Goal: Task Accomplishment & Management: Use online tool/utility

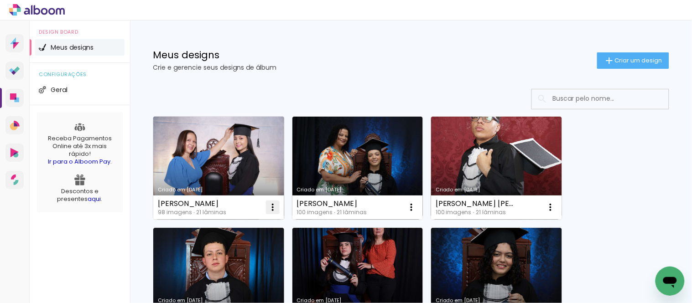
click at [272, 207] on iron-icon at bounding box center [272, 207] width 11 height 11
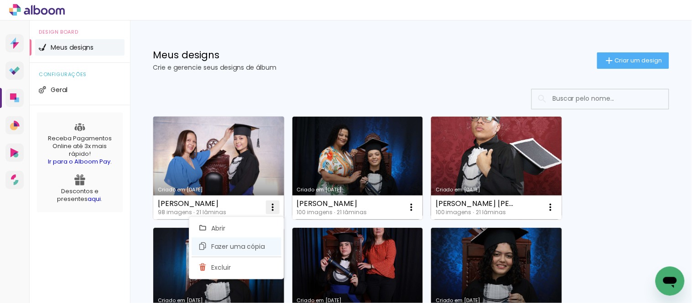
click at [227, 245] on span "Fazer uma cópia" at bounding box center [238, 247] width 53 height 6
type input "Cópia de Maria-eduarda-nascimento-de-almeida"
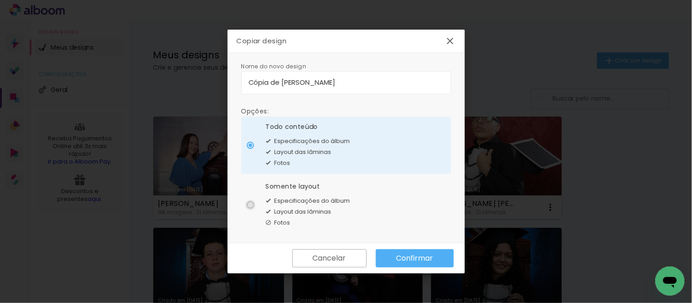
click at [252, 203] on div at bounding box center [250, 205] width 7 height 7
type paper-radio-button "on"
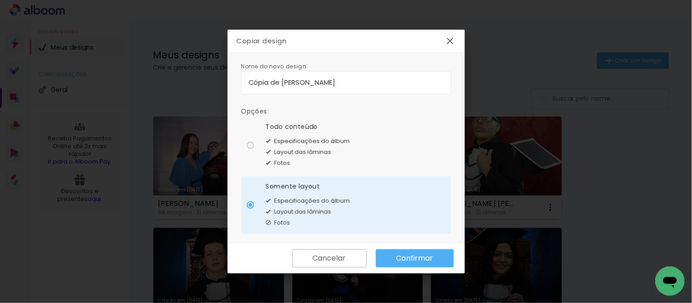
drag, startPoint x: 425, startPoint y: 79, endPoint x: 249, endPoint y: 81, distance: 176.6
click at [249, 81] on input "Cópia de Maria-eduarda-nascimento-de-almeida" at bounding box center [346, 82] width 195 height 10
click at [256, 84] on input "maria-gabriela-apolinario-de-jesus-macedo" at bounding box center [346, 82] width 195 height 10
type input "[PERSON_NAME]-de-[PERSON_NAME]"
type paper-input "[PERSON_NAME]-de-[PERSON_NAME]"
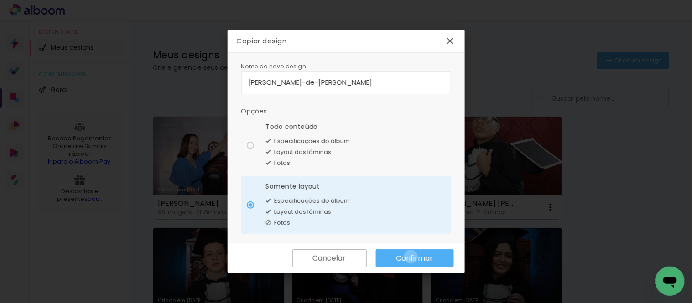
click at [0, 0] on slot "Confirmar" at bounding box center [0, 0] width 0 height 0
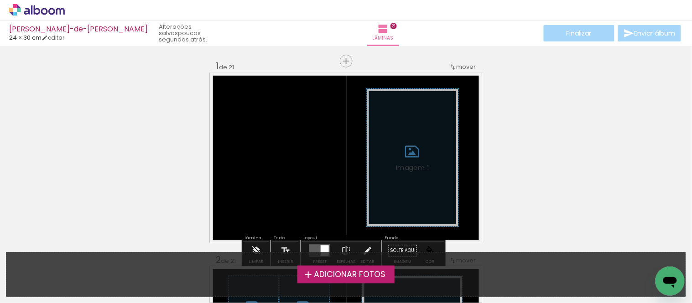
click at [336, 276] on span "Adicionar Fotos" at bounding box center [350, 275] width 72 height 8
click at [0, 0] on input "file" at bounding box center [0, 0] width 0 height 0
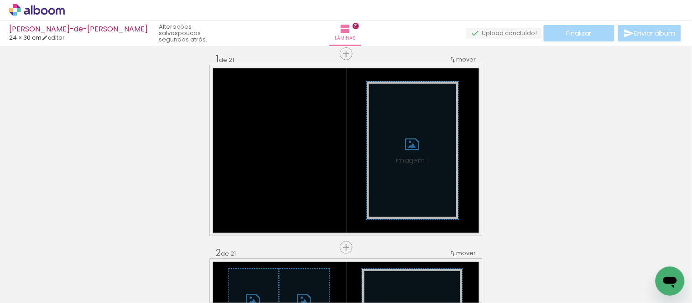
scroll to position [11, 0]
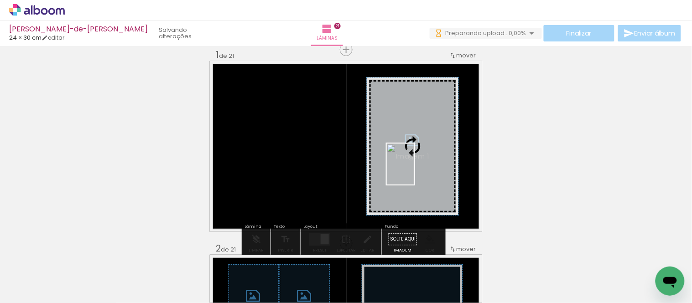
drag, startPoint x: 402, startPoint y: 282, endPoint x: 414, endPoint y: 171, distance: 111.0
click at [414, 171] on quentale-workspace at bounding box center [346, 151] width 692 height 303
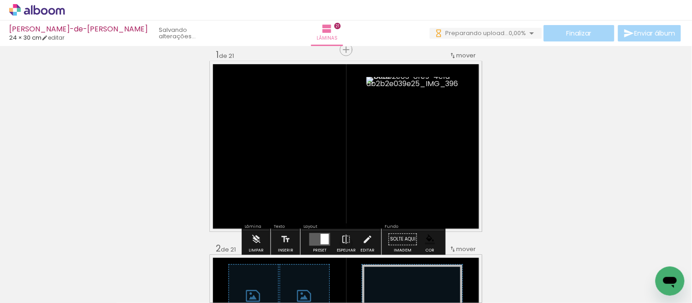
scroll to position [0, 0]
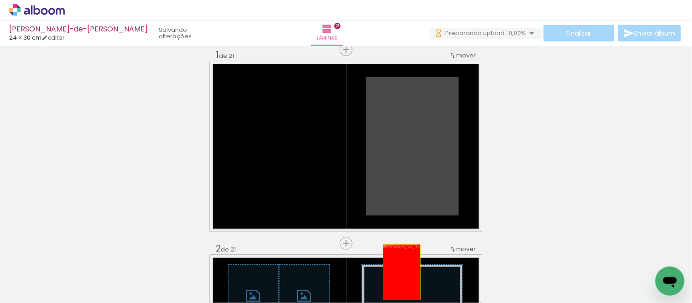
drag, startPoint x: 414, startPoint y: 156, endPoint x: 398, endPoint y: 272, distance: 117.4
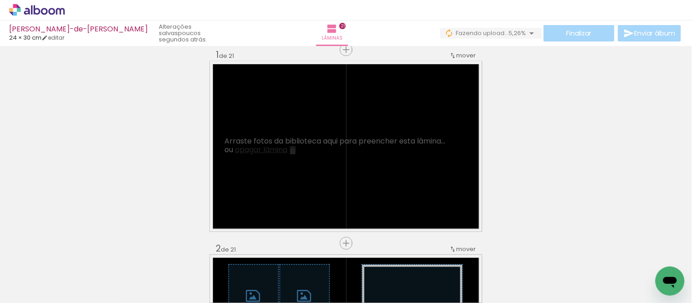
scroll to position [0, 275]
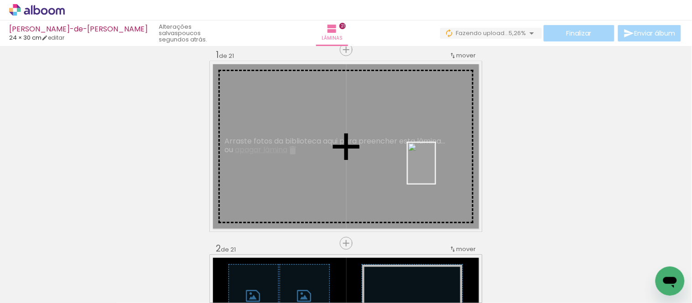
drag, startPoint x: 540, startPoint y: 280, endPoint x: 435, endPoint y: 170, distance: 151.7
click at [435, 170] on quentale-workspace at bounding box center [346, 151] width 692 height 303
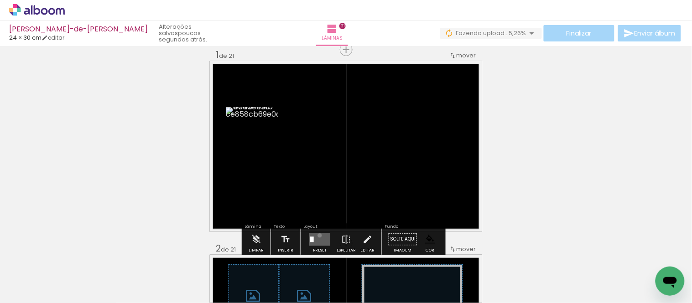
click at [318, 235] on quentale-layouter at bounding box center [319, 239] width 21 height 13
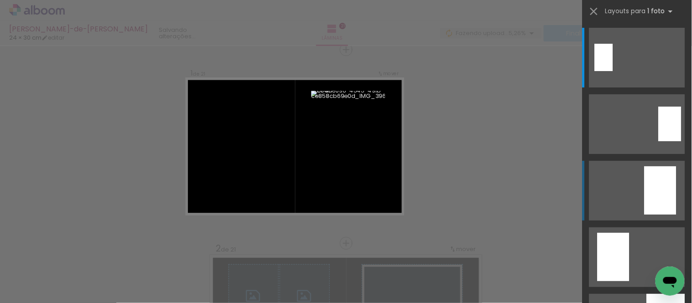
click at [654, 185] on div at bounding box center [661, 191] width 32 height 48
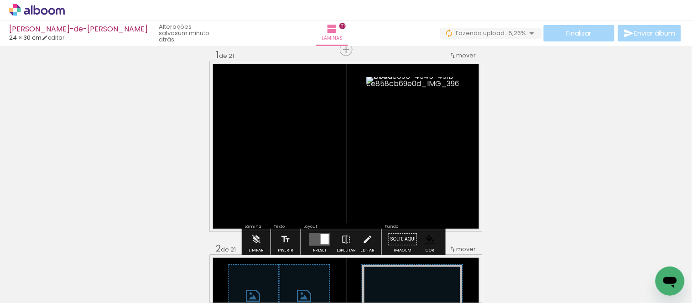
click at [369, 146] on paper-item at bounding box center [377, 148] width 16 height 6
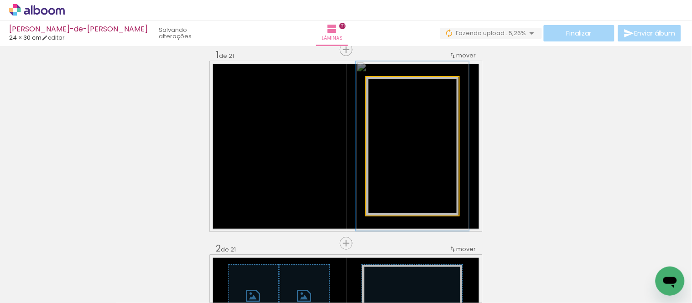
drag, startPoint x: 384, startPoint y: 88, endPoint x: 391, endPoint y: 88, distance: 6.9
type paper-slider "122"
click at [391, 88] on div at bounding box center [395, 87] width 8 height 8
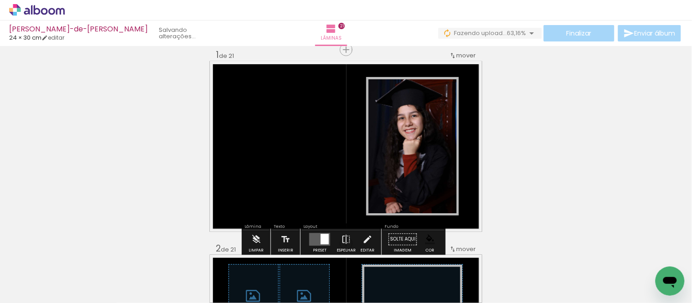
click at [39, 275] on input "Todas as fotos" at bounding box center [25, 276] width 35 height 8
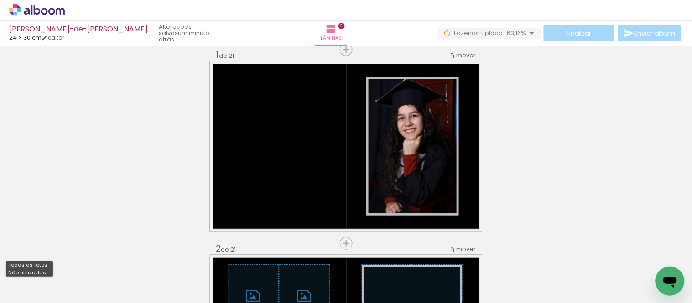
click at [0, 0] on slot "Não utilizadas" at bounding box center [0, 0] width 0 height 0
type input "Não utilizadas"
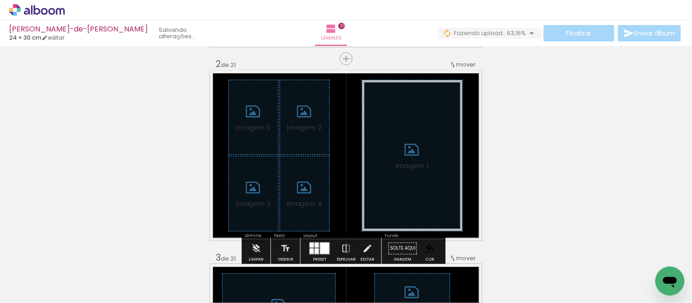
scroll to position [214, 0]
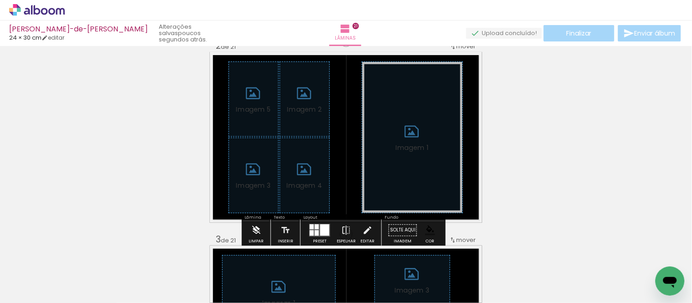
click at [258, 226] on iron-icon at bounding box center [256, 230] width 10 height 18
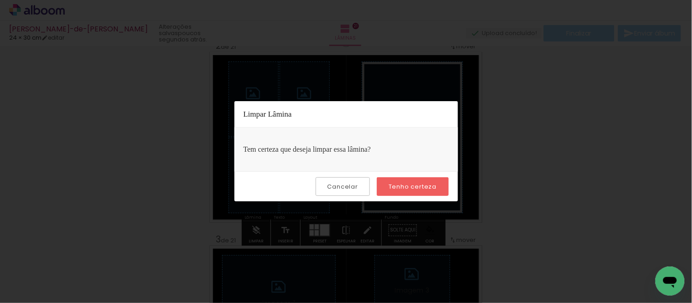
click at [0, 0] on slot "Tenho certeza" at bounding box center [0, 0] width 0 height 0
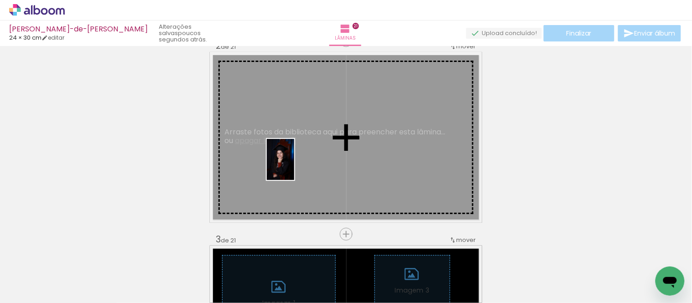
drag, startPoint x: 131, startPoint y: 271, endPoint x: 303, endPoint y: 154, distance: 208.1
click at [295, 162] on quentale-workspace at bounding box center [346, 151] width 692 height 303
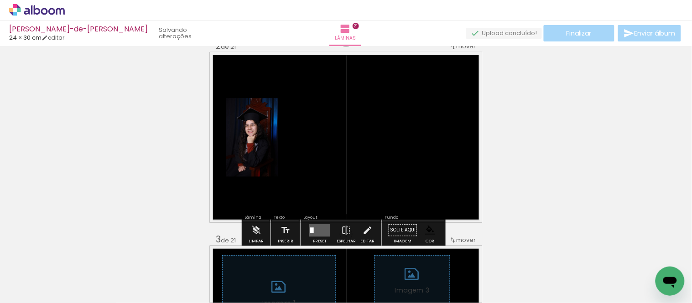
scroll to position [0, 254]
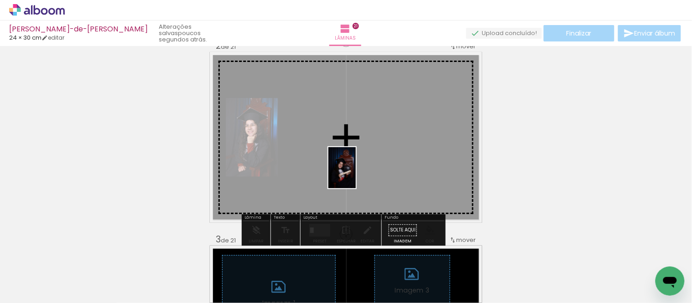
drag, startPoint x: 455, startPoint y: 279, endPoint x: 354, endPoint y: 173, distance: 146.2
click at [354, 173] on quentale-workspace at bounding box center [346, 151] width 692 height 303
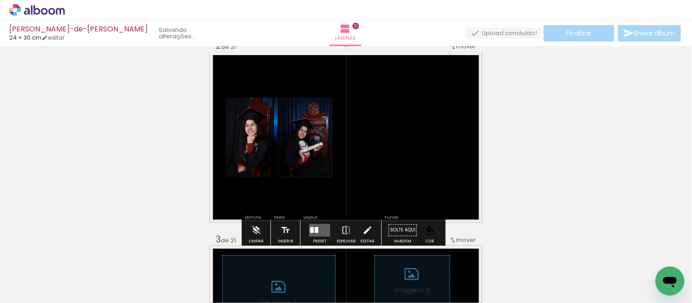
scroll to position [0, 203]
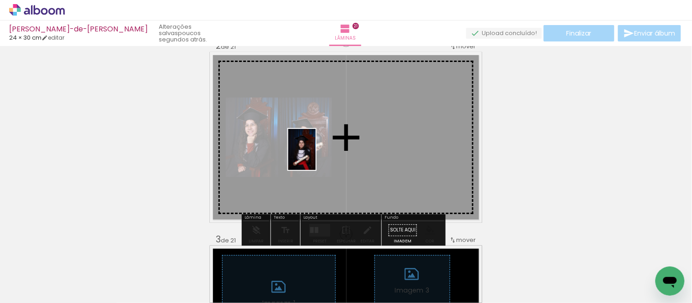
drag, startPoint x: 554, startPoint y: 275, endPoint x: 316, endPoint y: 156, distance: 266.1
click at [316, 156] on quentale-workspace at bounding box center [346, 151] width 692 height 303
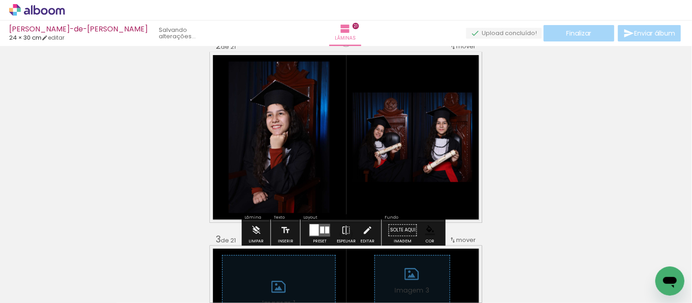
scroll to position [0, 151]
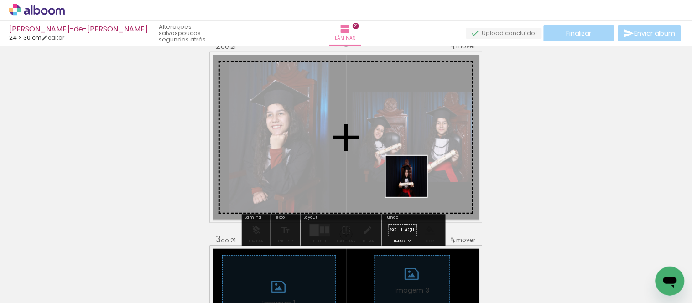
drag, startPoint x: 651, startPoint y: 276, endPoint x: 409, endPoint y: 182, distance: 259.6
click at [409, 182] on quentale-workspace at bounding box center [346, 151] width 692 height 303
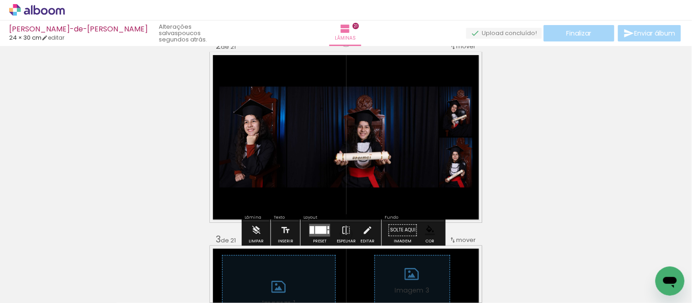
scroll to position [0, 0]
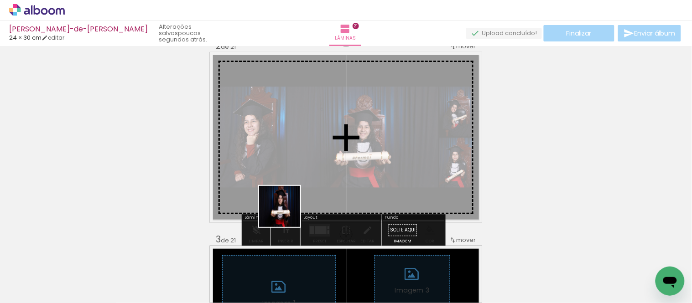
drag, startPoint x: 294, startPoint y: 277, endPoint x: 289, endPoint y: 166, distance: 111.9
click at [287, 169] on quentale-workspace at bounding box center [346, 151] width 692 height 303
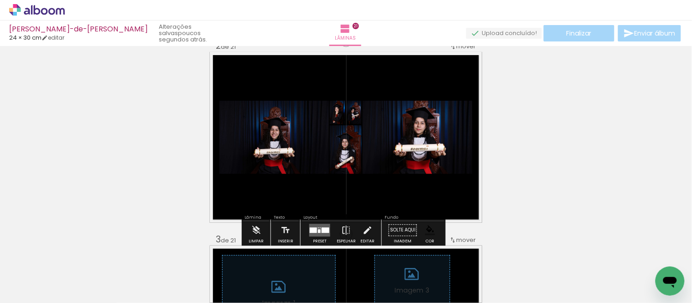
drag, startPoint x: 248, startPoint y: 274, endPoint x: 289, endPoint y: 169, distance: 113.1
click at [289, 169] on quentale-workspace at bounding box center [346, 151] width 692 height 303
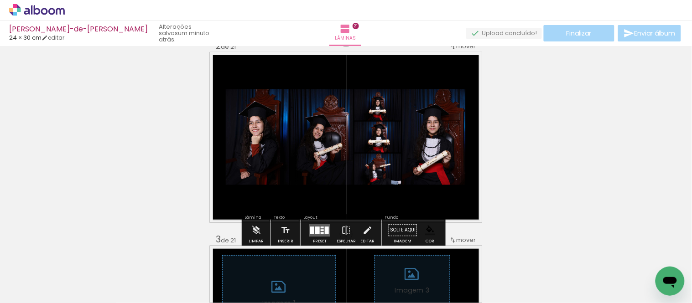
click at [329, 227] on div at bounding box center [320, 230] width 25 height 18
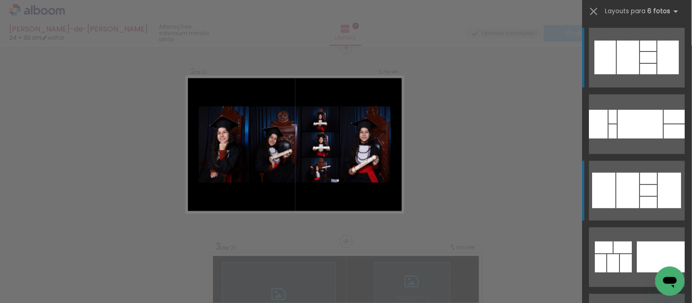
scroll to position [206, 0]
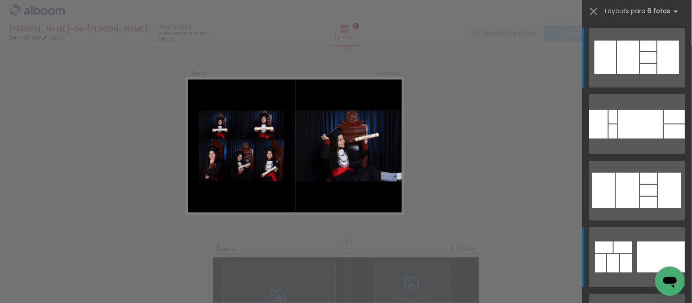
click at [637, 257] on div at bounding box center [661, 257] width 48 height 31
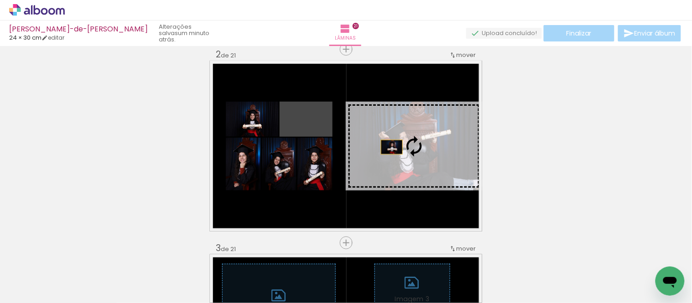
drag, startPoint x: 316, startPoint y: 128, endPoint x: 388, endPoint y: 147, distance: 75.1
click at [0, 0] on slot at bounding box center [0, 0] width 0 height 0
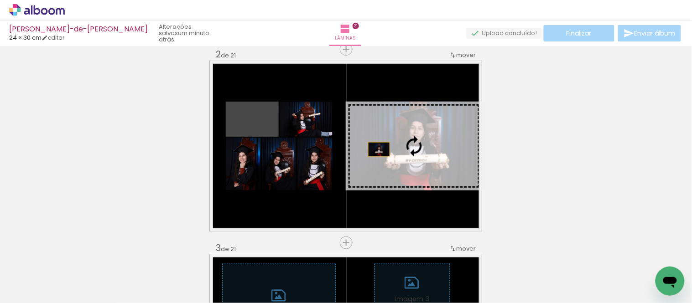
drag, startPoint x: 261, startPoint y: 126, endPoint x: 376, endPoint y: 151, distance: 117.6
click at [0, 0] on slot at bounding box center [0, 0] width 0 height 0
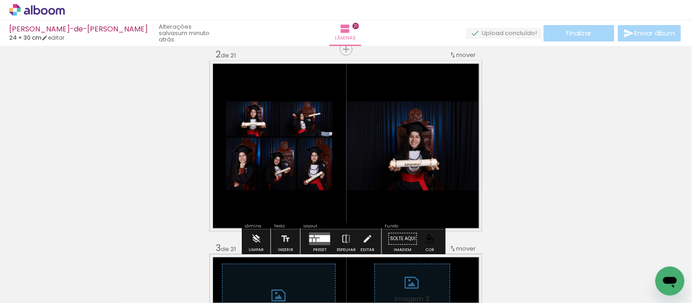
click at [433, 150] on quentale-photo at bounding box center [414, 146] width 136 height 89
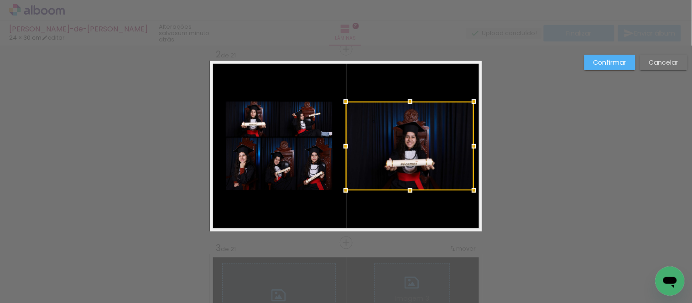
drag, startPoint x: 481, startPoint y: 147, endPoint x: 473, endPoint y: 147, distance: 8.2
click at [473, 147] on div at bounding box center [474, 146] width 18 height 18
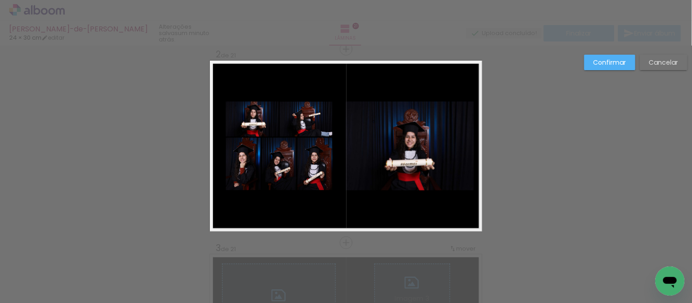
click at [355, 145] on quentale-photo at bounding box center [410, 146] width 128 height 89
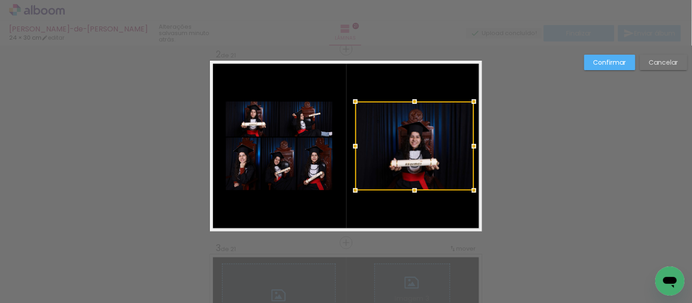
drag, startPoint x: 344, startPoint y: 145, endPoint x: 354, endPoint y: 145, distance: 9.6
click at [354, 145] on div at bounding box center [355, 146] width 18 height 18
click at [0, 0] on slot "Confirmar" at bounding box center [0, 0] width 0 height 0
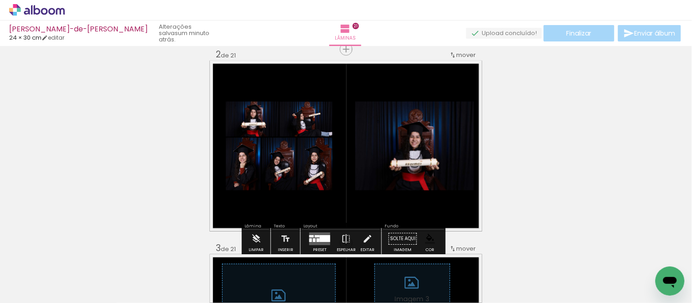
click at [442, 156] on paper-item at bounding box center [448, 158] width 16 height 6
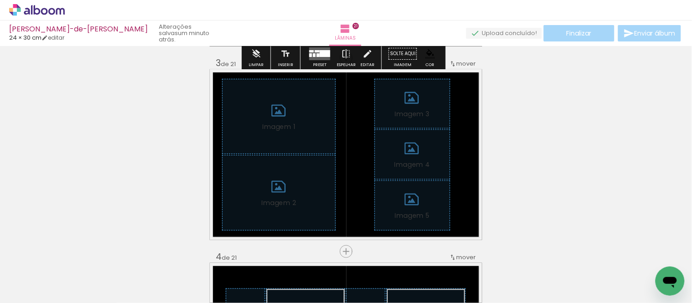
scroll to position [408, 0]
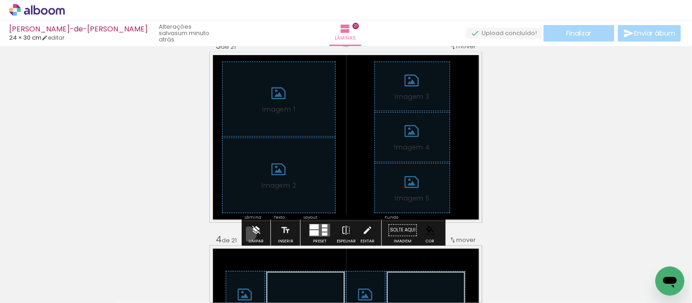
click at [249, 235] on paper-button "Limpar" at bounding box center [256, 232] width 20 height 23
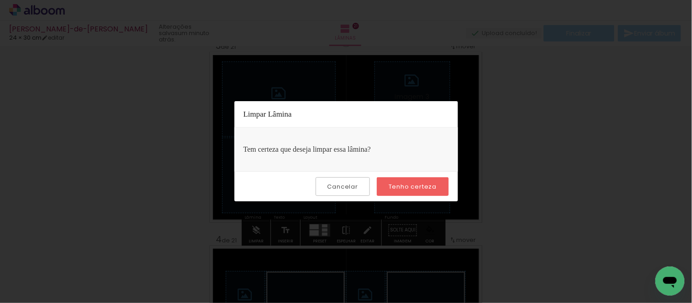
click at [0, 0] on slot "Tenho certeza" at bounding box center [0, 0] width 0 height 0
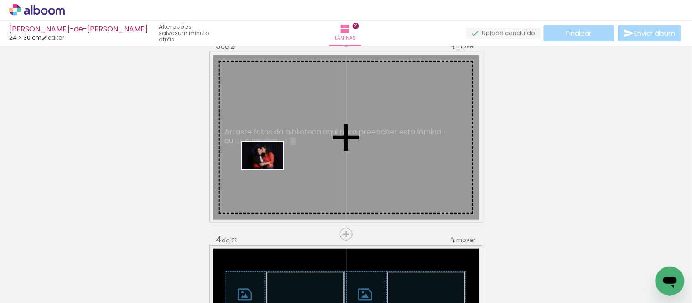
drag, startPoint x: 105, startPoint y: 275, endPoint x: 275, endPoint y: 163, distance: 203.0
click at [275, 163] on quentale-workspace at bounding box center [346, 151] width 692 height 303
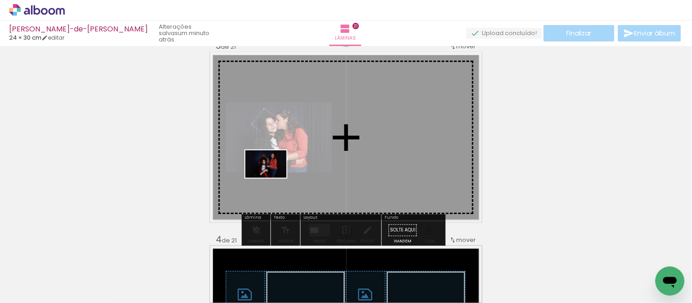
drag, startPoint x: 112, startPoint y: 275, endPoint x: 273, endPoint y: 178, distance: 187.7
click at [273, 178] on quentale-workspace at bounding box center [346, 151] width 692 height 303
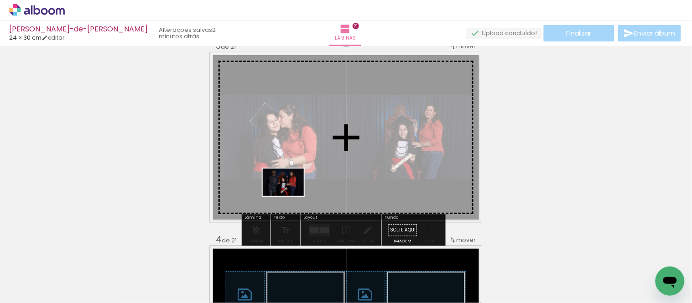
drag, startPoint x: 145, startPoint y: 279, endPoint x: 290, endPoint y: 196, distance: 167.6
click at [290, 196] on quentale-workspace at bounding box center [346, 151] width 692 height 303
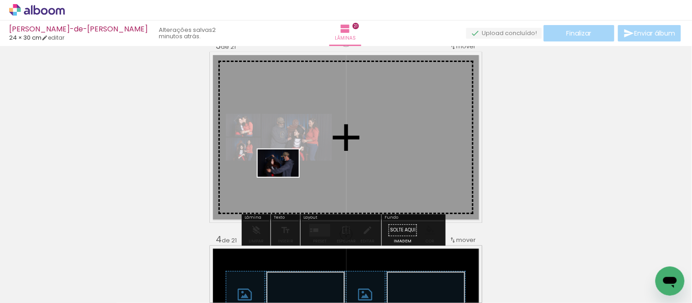
drag, startPoint x: 243, startPoint y: 280, endPoint x: 289, endPoint y: 174, distance: 115.7
click at [289, 174] on quentale-workspace at bounding box center [346, 151] width 692 height 303
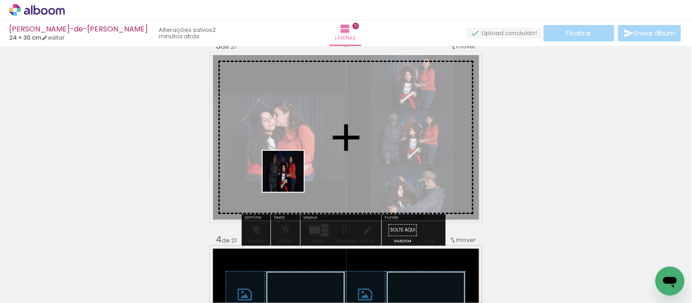
drag, startPoint x: 209, startPoint y: 260, endPoint x: 294, endPoint y: 174, distance: 121.0
click at [294, 174] on quentale-workspace at bounding box center [346, 151] width 692 height 303
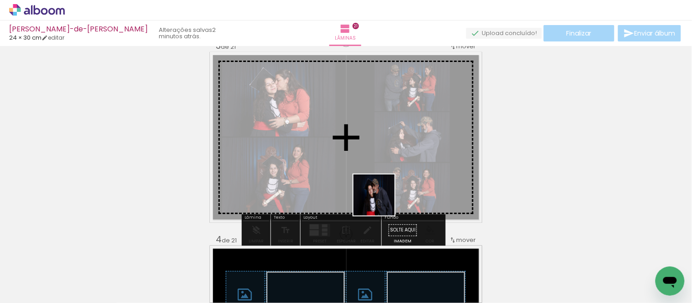
drag, startPoint x: 405, startPoint y: 278, endPoint x: 380, endPoint y: 197, distance: 85.6
click at [380, 197] on quentale-workspace at bounding box center [346, 151] width 692 height 303
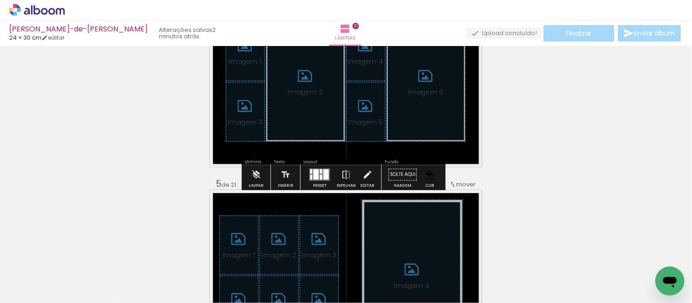
scroll to position [662, 0]
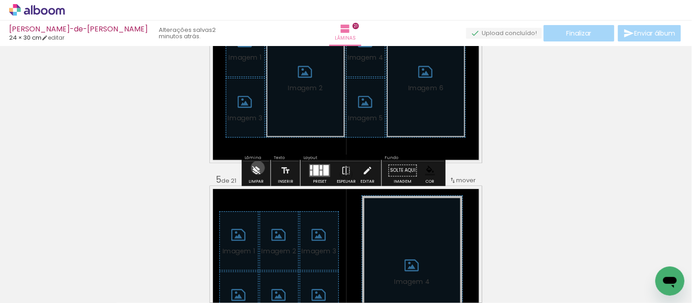
click at [258, 168] on iron-icon at bounding box center [256, 171] width 10 height 18
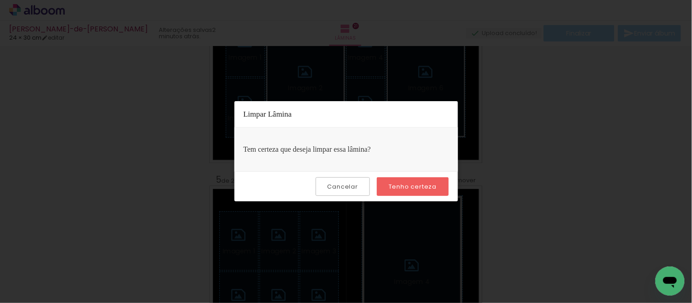
click at [0, 0] on slot "Tenho certeza" at bounding box center [0, 0] width 0 height 0
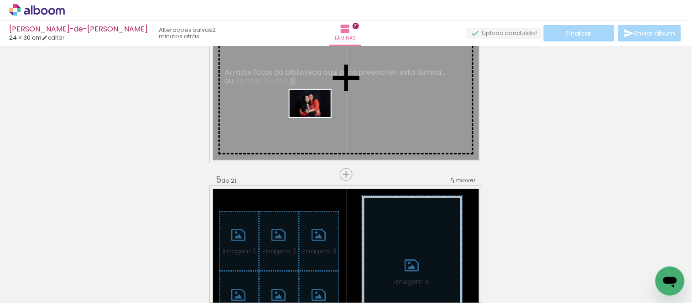
drag, startPoint x: 349, startPoint y: 283, endPoint x: 317, endPoint y: 117, distance: 168.8
click at [317, 117] on quentale-workspace at bounding box center [346, 151] width 692 height 303
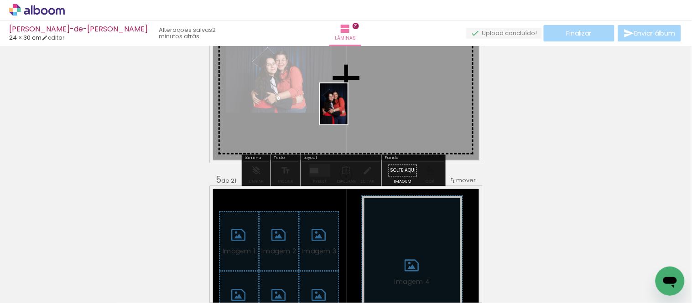
drag, startPoint x: 302, startPoint y: 271, endPoint x: 348, endPoint y: 111, distance: 166.5
click at [348, 111] on quentale-workspace at bounding box center [346, 151] width 692 height 303
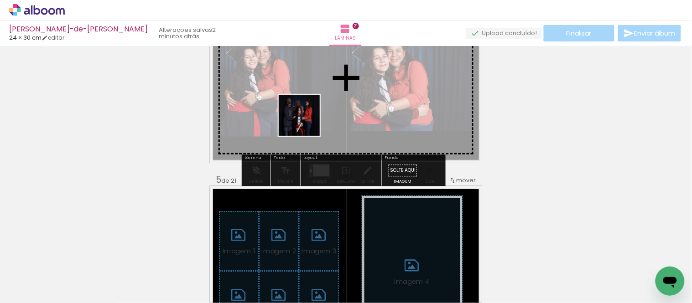
drag, startPoint x: 261, startPoint y: 254, endPoint x: 312, endPoint y: 112, distance: 150.2
click at [310, 107] on quentale-workspace at bounding box center [346, 151] width 692 height 303
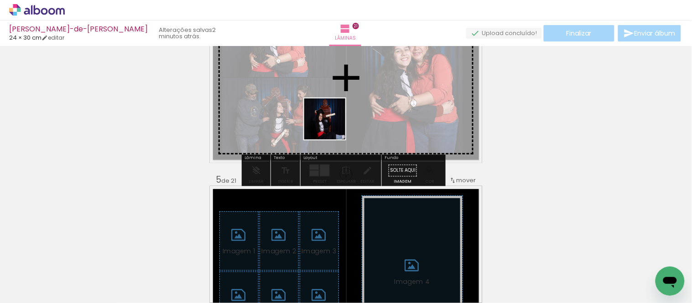
drag, startPoint x: 199, startPoint y: 275, endPoint x: 334, endPoint y: 113, distance: 210.5
click at [334, 113] on quentale-workspace at bounding box center [346, 151] width 692 height 303
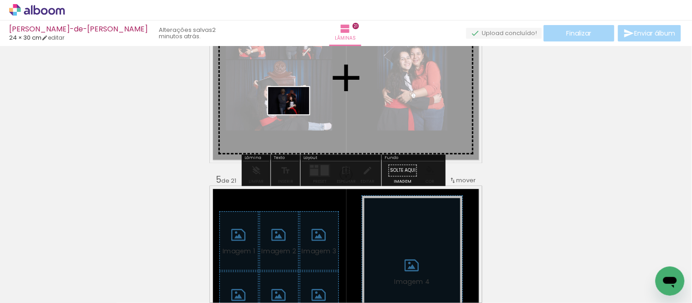
drag, startPoint x: 149, startPoint y: 276, endPoint x: 296, endPoint y: 115, distance: 218.4
click at [296, 115] on quentale-workspace at bounding box center [346, 151] width 692 height 303
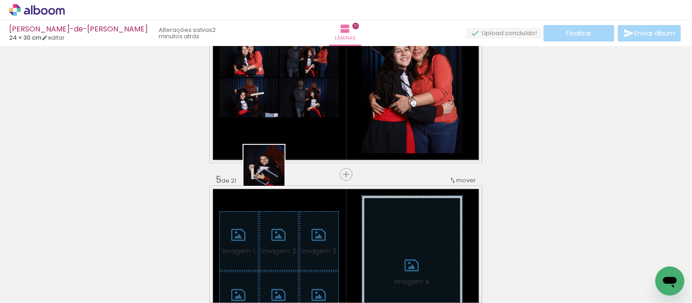
drag, startPoint x: 98, startPoint y: 276, endPoint x: 312, endPoint y: 134, distance: 256.9
click at [312, 134] on quentale-workspace at bounding box center [346, 151] width 692 height 303
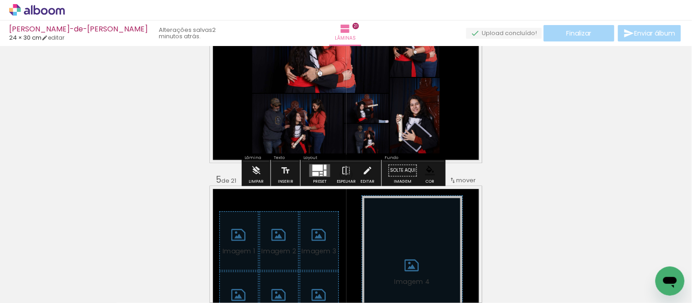
click at [317, 166] on div at bounding box center [318, 168] width 10 height 6
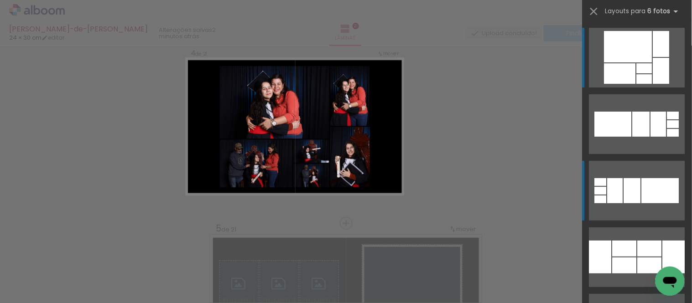
scroll to position [594, 0]
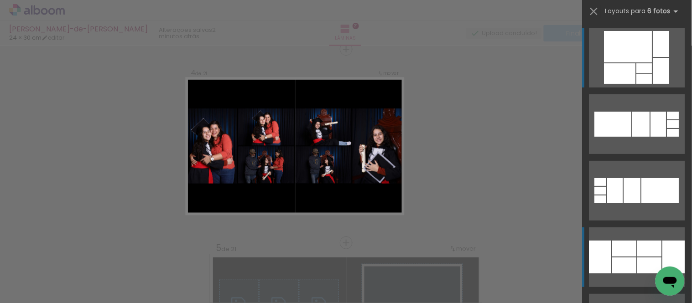
click at [627, 245] on div at bounding box center [625, 249] width 24 height 16
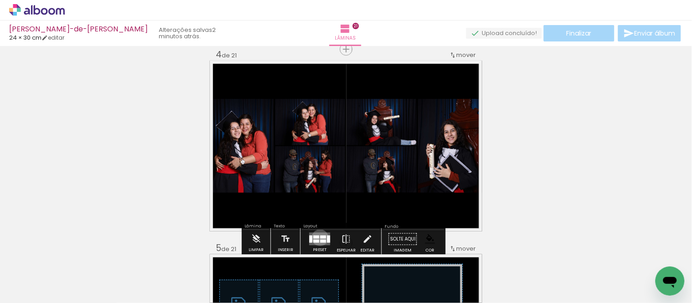
click at [320, 238] on div at bounding box center [323, 236] width 6 height 3
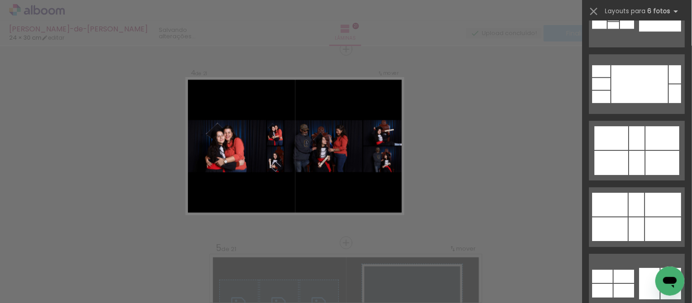
scroll to position [859, 0]
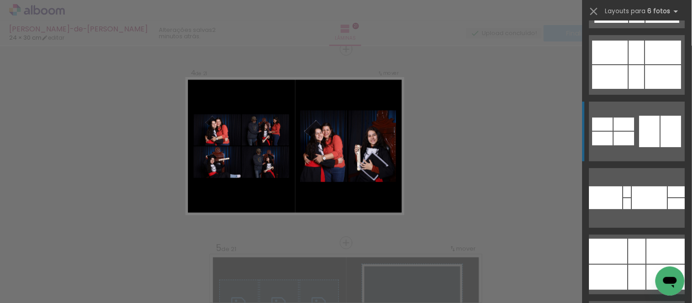
click at [640, 140] on div at bounding box center [650, 131] width 21 height 31
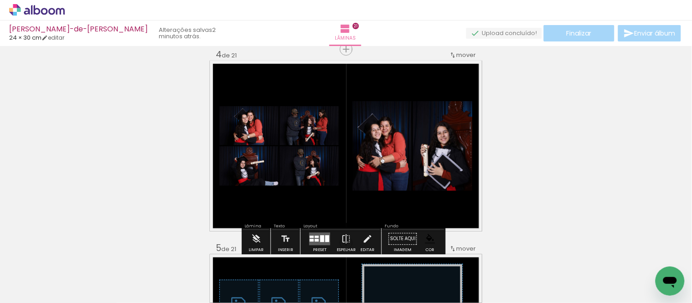
click at [379, 158] on paper-item at bounding box center [382, 159] width 16 height 6
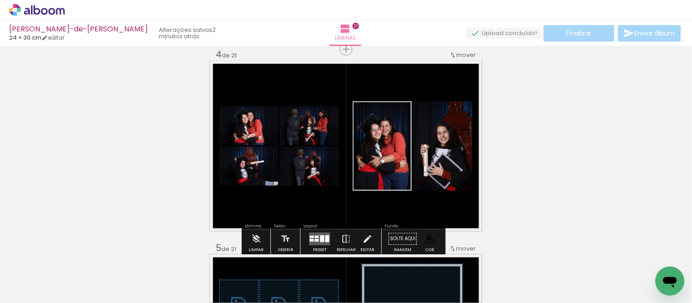
click at [438, 161] on paper-item at bounding box center [442, 159] width 16 height 6
click at [36, 286] on span "Adicionar Fotos" at bounding box center [32, 291] width 27 height 10
click at [0, 0] on input "file" at bounding box center [0, 0] width 0 height 0
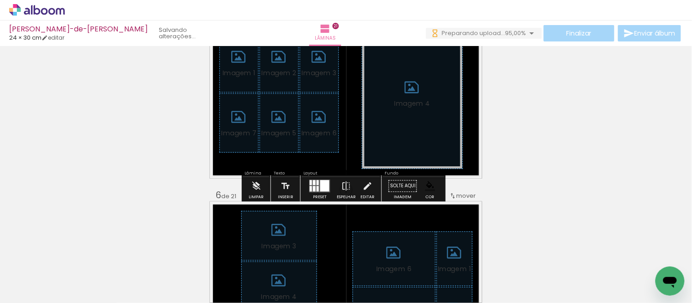
scroll to position [847, 0]
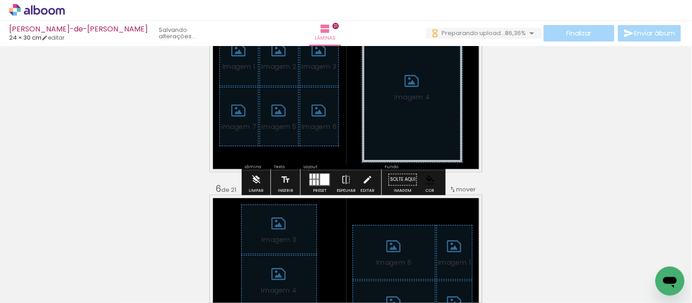
click at [253, 180] on iron-icon at bounding box center [256, 180] width 10 height 18
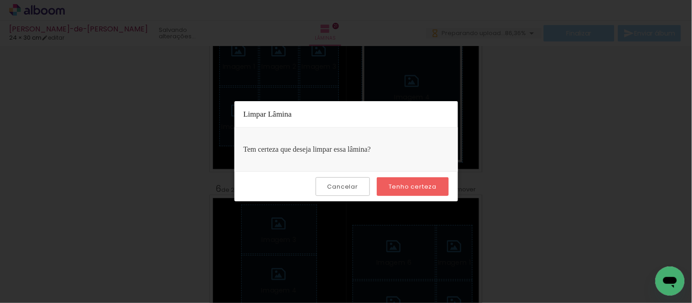
click at [400, 180] on paper-button "Tenho certeza" at bounding box center [413, 186] width 72 height 19
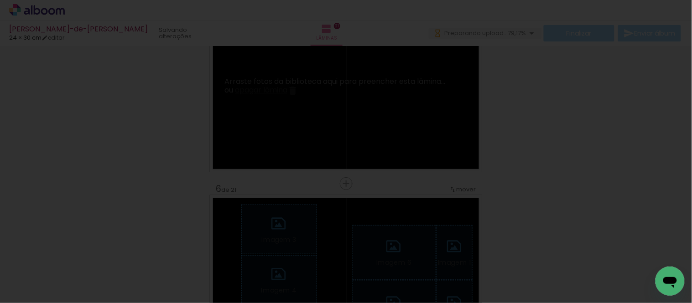
scroll to position [0, 0]
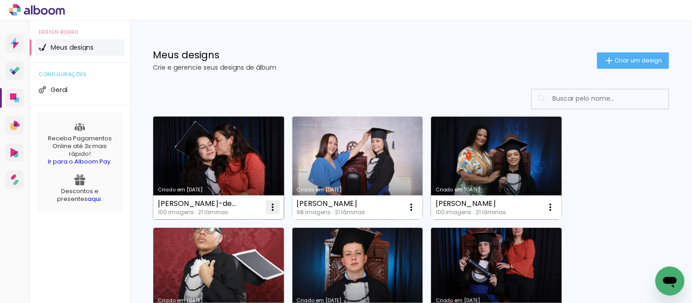
click at [272, 207] on iron-icon at bounding box center [272, 207] width 11 height 11
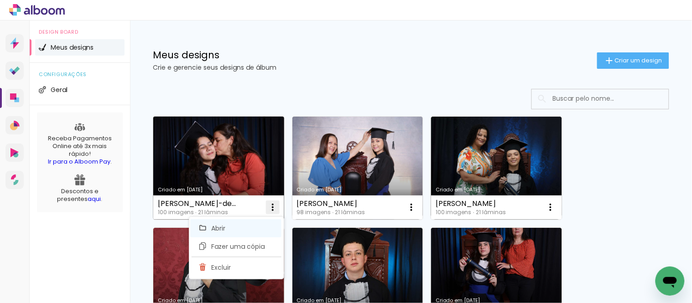
click at [217, 230] on span "Abrir" at bounding box center [219, 228] width 14 height 6
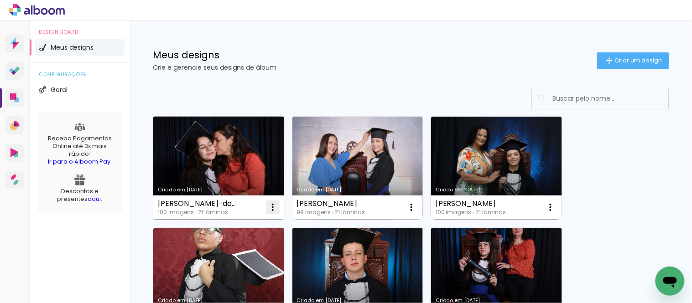
click at [271, 203] on iron-icon at bounding box center [272, 207] width 11 height 11
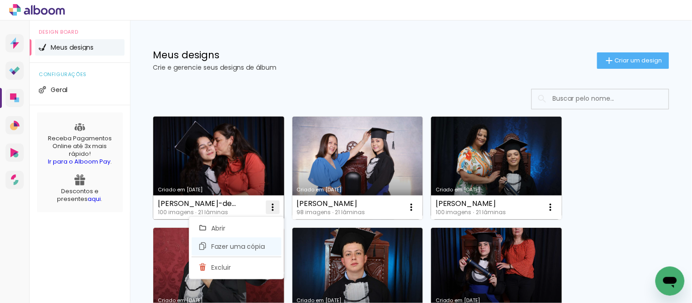
click at [219, 244] on span "Fazer uma cópia" at bounding box center [238, 247] width 53 height 6
type input "Cópia de Maria-gabriela-apolinario-de-jesus-macedo"
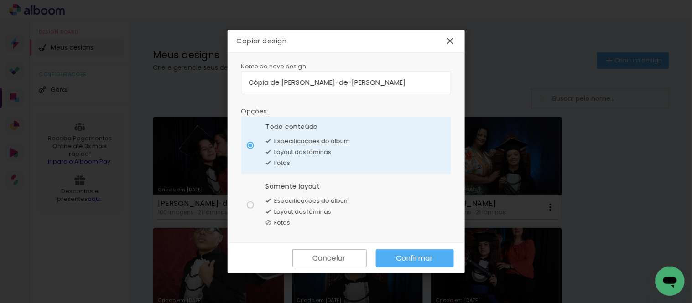
click at [249, 205] on div at bounding box center [250, 205] width 7 height 7
type paper-radio-button "on"
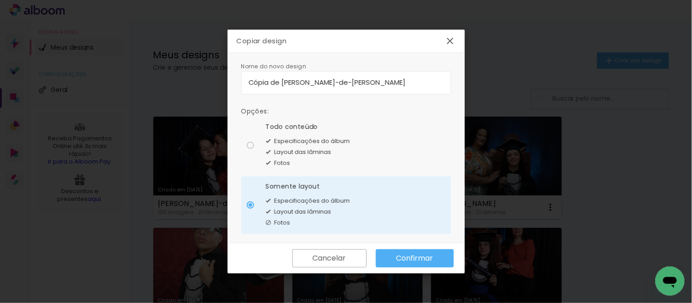
drag, startPoint x: 440, startPoint y: 80, endPoint x: 240, endPoint y: 78, distance: 200.3
click at [240, 78] on div "Nome do novo design Opções: Todo conteúdo Especificações do álbum Layout das lâ…" at bounding box center [346, 148] width 237 height 191
drag, startPoint x: 248, startPoint y: 78, endPoint x: 314, endPoint y: 41, distance: 75.8
click at [314, 41] on div "Copiar design" at bounding box center [346, 41] width 237 height 23
drag, startPoint x: 443, startPoint y: 83, endPoint x: 244, endPoint y: 83, distance: 198.5
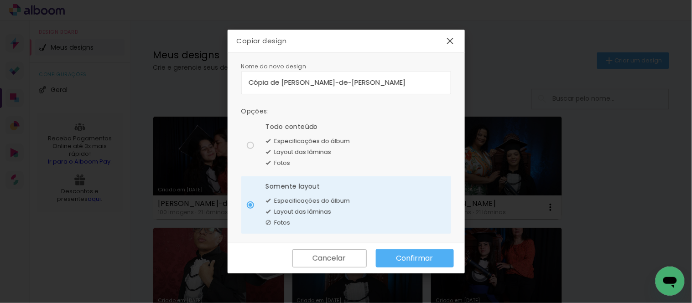
click at [244, 83] on paper-input-container "Cópia de Maria-gabriela-apolinario-de-jesus-macedo" at bounding box center [346, 82] width 210 height 23
click at [0, 0] on slot "Confirmar" at bounding box center [0, 0] width 0 height 0
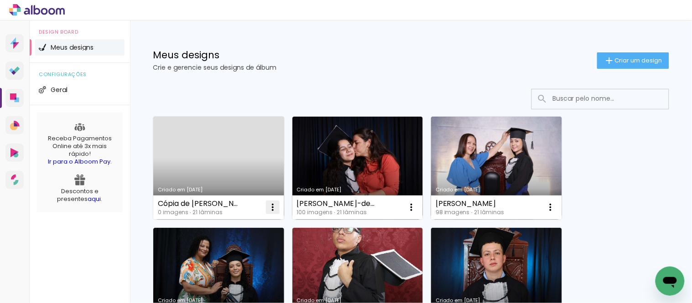
click at [268, 207] on iron-icon at bounding box center [272, 207] width 11 height 11
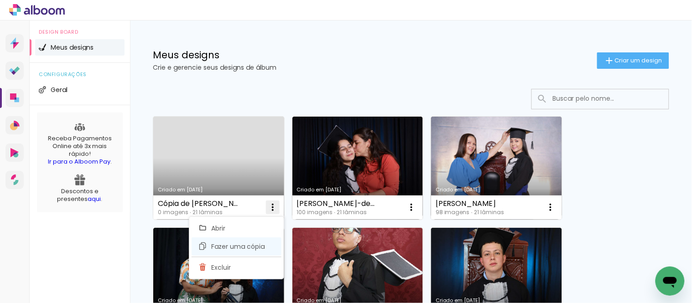
click at [214, 246] on span "Fazer uma cópia" at bounding box center [238, 247] width 53 height 6
type input "Cópia de Cópia de Maria-gabriela-apolinario-de-jesus-macedo"
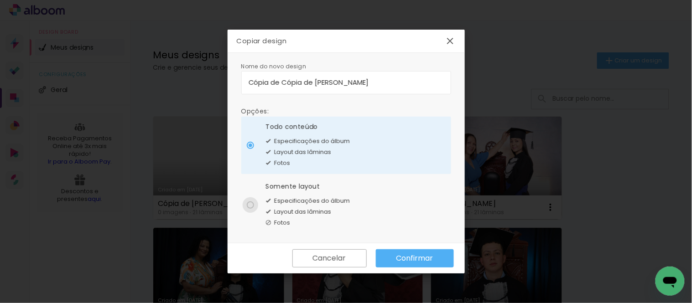
click at [247, 206] on div at bounding box center [250, 205] width 7 height 7
type paper-radio-button "on"
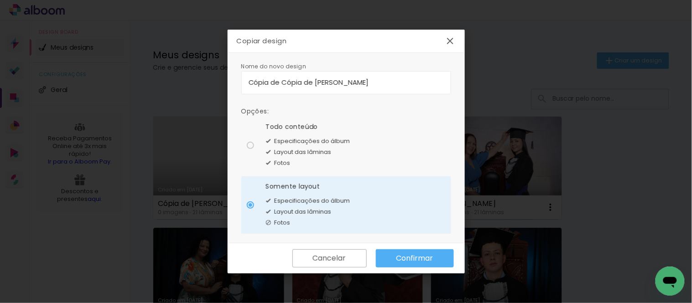
drag, startPoint x: 442, startPoint y: 81, endPoint x: 240, endPoint y: 74, distance: 201.3
click at [241, 74] on paper-input-container "Cópia de Cópia de Maria-gabriela-apolinario-de-jesus-macedo" at bounding box center [346, 82] width 210 height 23
drag, startPoint x: 313, startPoint y: 79, endPoint x: 297, endPoint y: 84, distance: 16.7
click at [297, 84] on input "Cópia de Cópia de Maria-gabriela-apolinario-de-jesus-macedo" at bounding box center [346, 82] width 195 height 10
click at [443, 82] on input "Cópia de Cópia de Maria-gabriela-apolinario-de-jesus-macedo" at bounding box center [346, 82] width 195 height 10
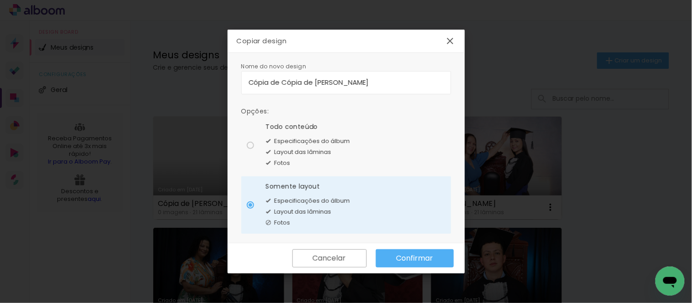
drag, startPoint x: 443, startPoint y: 82, endPoint x: 243, endPoint y: 83, distance: 199.4
click at [243, 83] on paper-input-container "Cópia de Cópia de Maria-gabriela-apolinario-de-jesus-macedo" at bounding box center [346, 82] width 210 height 23
drag, startPoint x: 440, startPoint y: 84, endPoint x: 244, endPoint y: 87, distance: 196.7
click at [244, 87] on paper-input-container "Cópia de Maria-gabriela-apolinario-de-jesus-macedo" at bounding box center [346, 82] width 210 height 23
type input "Cópia de Maria-gabriela-apolinario-de-jesus-macedo"
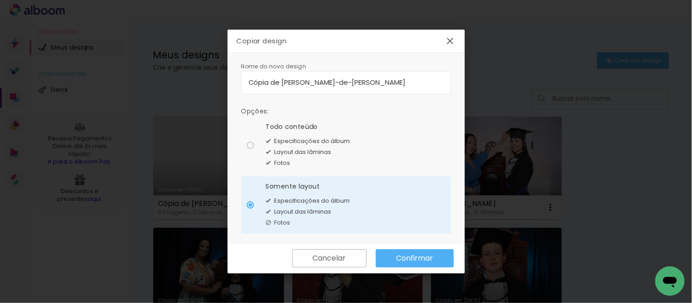
type paper-input "Cópia de Maria-gabriela-apolinario-de-jesus-macedo"
drag, startPoint x: 443, startPoint y: 81, endPoint x: 247, endPoint y: 77, distance: 195.8
click at [247, 77] on paper-input-container "Cópia de Maria-gabriela-apolinario-de-jesus-macedo" at bounding box center [346, 82] width 210 height 23
paste input "micaely-sulamita-gomes-breder"
click at [255, 83] on input "micaely-sulamita-gomes-breder" at bounding box center [346, 82] width 195 height 10
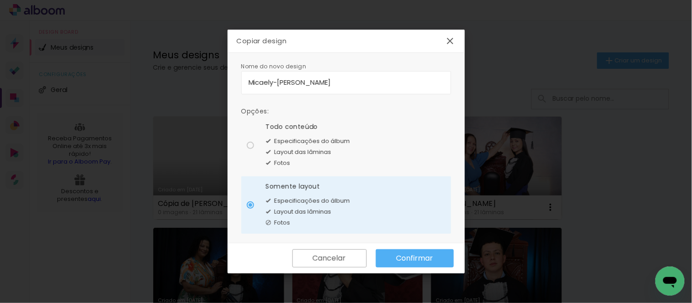
type input "Micaely-[PERSON_NAME]"
type paper-input "Micaely-[PERSON_NAME]"
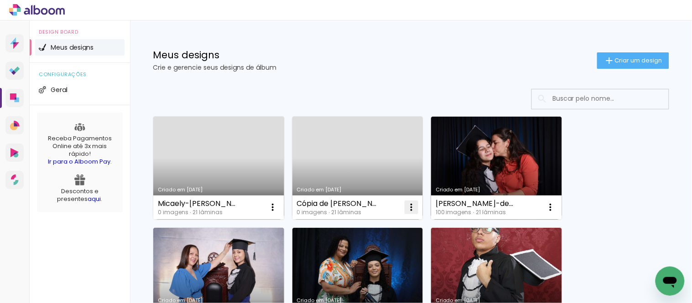
click at [411, 207] on iron-icon at bounding box center [411, 207] width 11 height 11
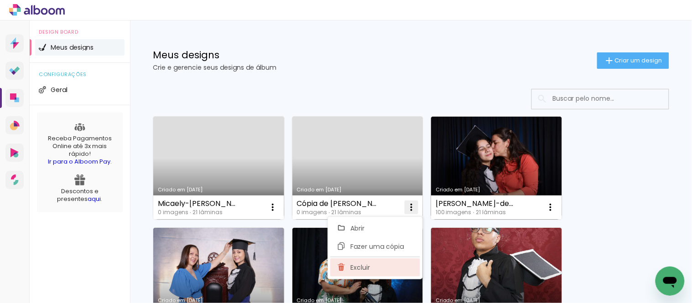
click at [353, 266] on span "Excluir" at bounding box center [360, 268] width 20 height 6
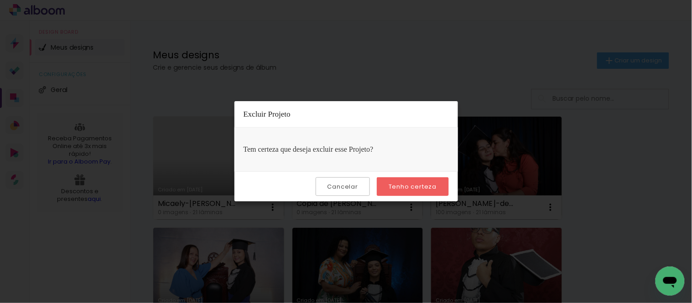
click at [0, 0] on slot "Tenho certeza" at bounding box center [0, 0] width 0 height 0
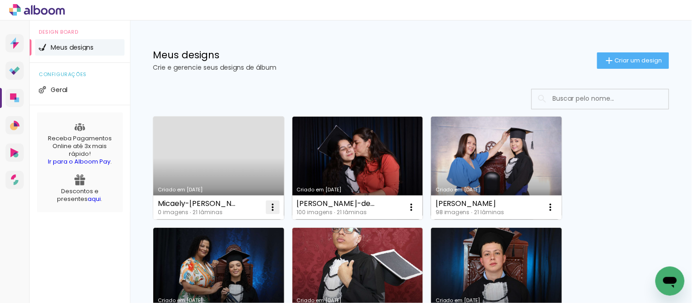
click at [274, 207] on iron-icon at bounding box center [272, 207] width 11 height 11
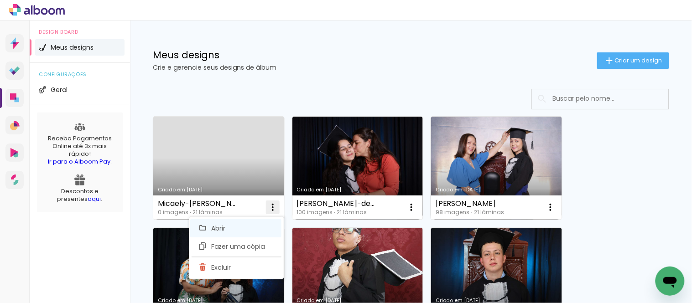
click at [218, 227] on span "Abrir" at bounding box center [219, 228] width 14 height 6
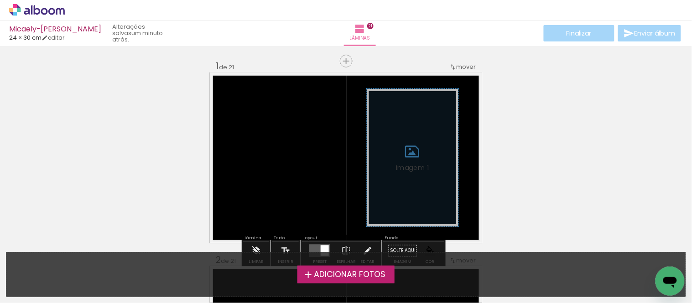
click at [349, 271] on span "Adicionar Fotos" at bounding box center [350, 275] width 72 height 8
click at [0, 0] on input "file" at bounding box center [0, 0] width 0 height 0
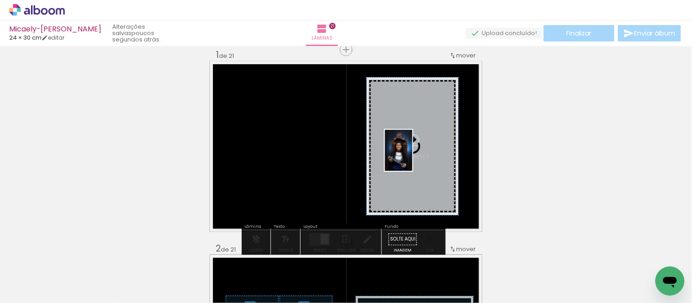
drag, startPoint x: 348, startPoint y: 271, endPoint x: 414, endPoint y: 157, distance: 131.2
click at [414, 157] on quentale-workspace at bounding box center [346, 151] width 692 height 303
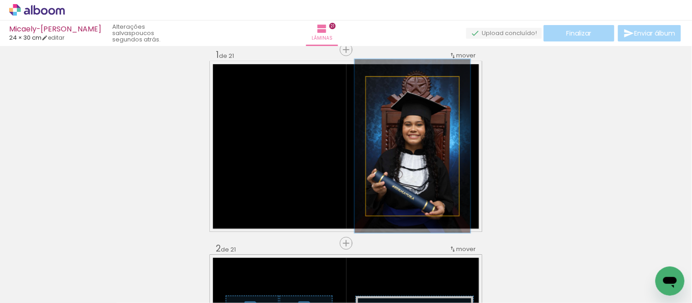
drag, startPoint x: 384, startPoint y: 86, endPoint x: 391, endPoint y: 87, distance: 7.4
type paper-slider "123"
click at [391, 87] on div at bounding box center [395, 87] width 8 height 8
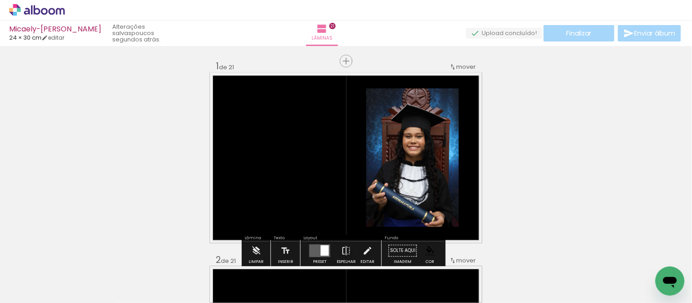
click at [369, 156] on paper-item at bounding box center [377, 159] width 16 height 6
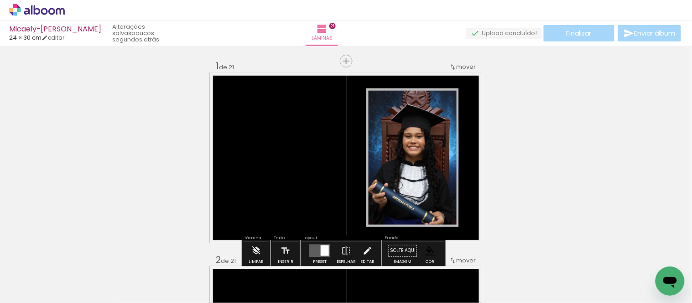
click at [45, 275] on iron-icon at bounding box center [46, 275] width 7 height 7
click at [44, 271] on paper-item "Não utilizadas" at bounding box center [29, 273] width 47 height 8
type input "Não utilizadas"
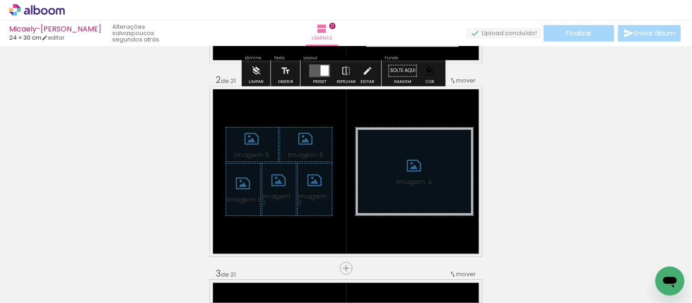
scroll to position [203, 0]
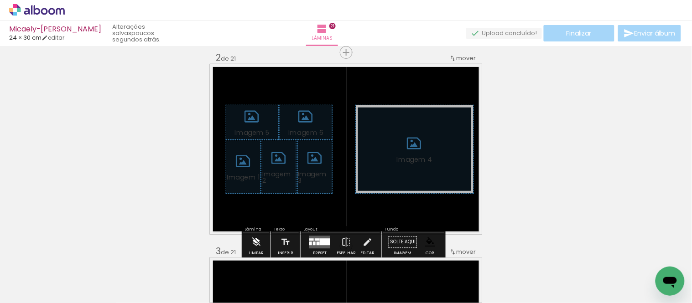
click at [247, 236] on paper-button "Limpar" at bounding box center [256, 244] width 20 height 23
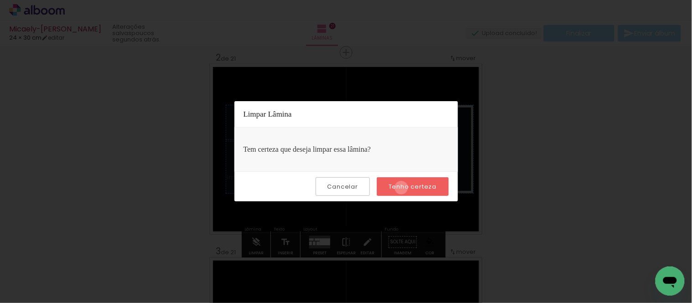
click at [0, 0] on slot "Tenho certeza" at bounding box center [0, 0] width 0 height 0
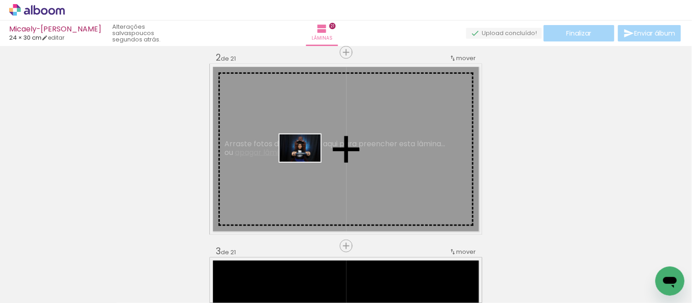
drag, startPoint x: 559, startPoint y: 276, endPoint x: 302, endPoint y: 161, distance: 281.4
click at [302, 161] on quentale-workspace at bounding box center [346, 151] width 692 height 303
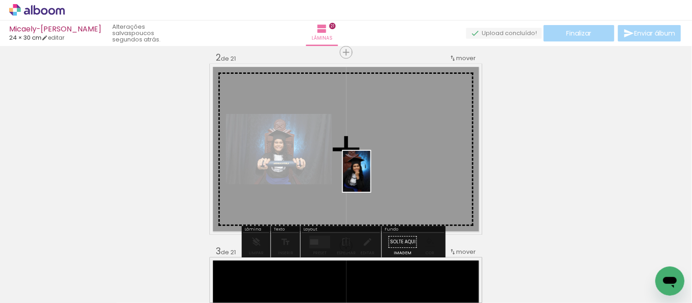
drag, startPoint x: 210, startPoint y: 265, endPoint x: 399, endPoint y: 162, distance: 214.6
click at [399, 166] on quentale-workspace at bounding box center [346, 151] width 692 height 303
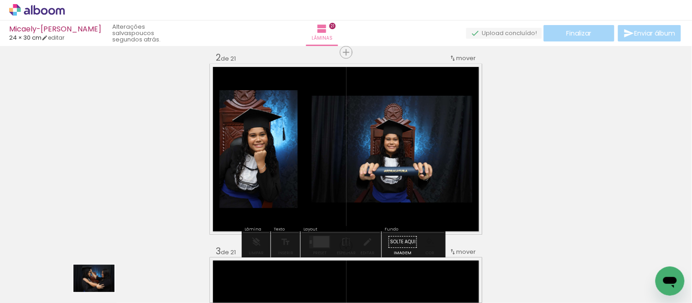
drag, startPoint x: 97, startPoint y: 275, endPoint x: 99, endPoint y: 289, distance: 14.7
click at [101, 288] on div at bounding box center [91, 273] width 45 height 30
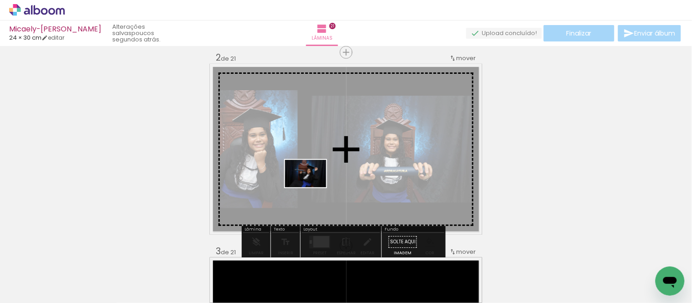
drag, startPoint x: 249, startPoint y: 281, endPoint x: 313, endPoint y: 188, distance: 113.3
click at [313, 188] on quentale-workspace at bounding box center [346, 151] width 692 height 303
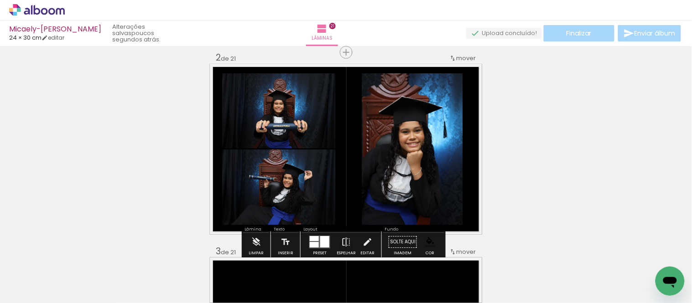
click at [448, 129] on paper-item at bounding box center [455, 130] width 16 height 6
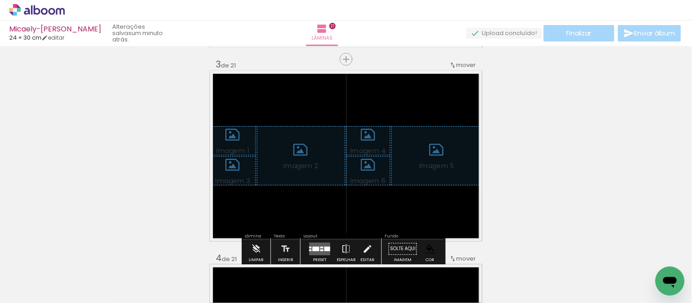
scroll to position [405, 0]
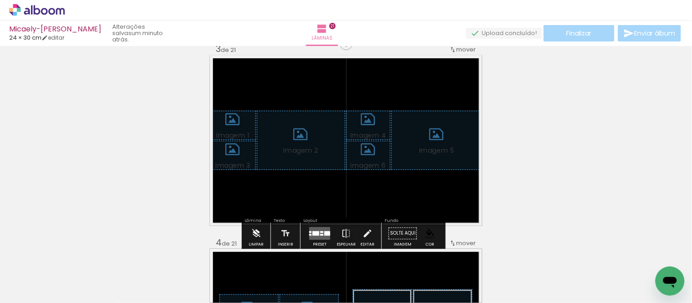
click at [255, 230] on iron-icon at bounding box center [256, 233] width 10 height 18
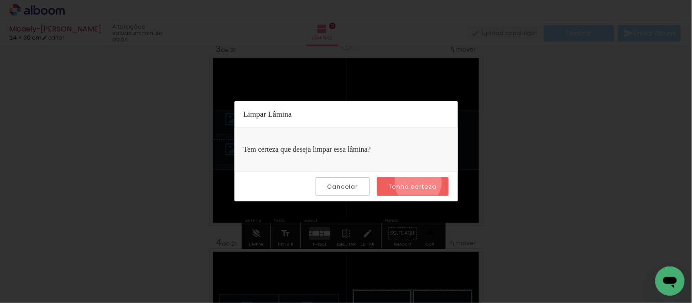
click at [0, 0] on slot "Tenho certeza" at bounding box center [0, 0] width 0 height 0
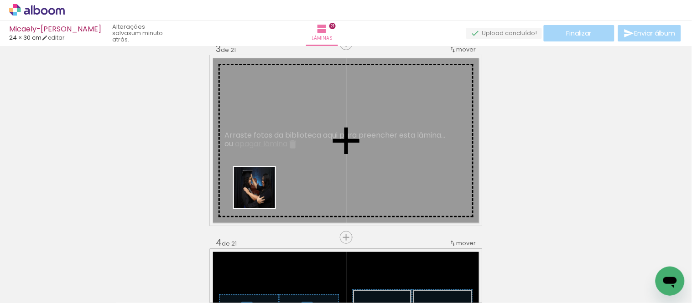
drag, startPoint x: 97, startPoint y: 280, endPoint x: 287, endPoint y: 175, distance: 217.7
click at [287, 175] on quentale-workspace at bounding box center [346, 151] width 692 height 303
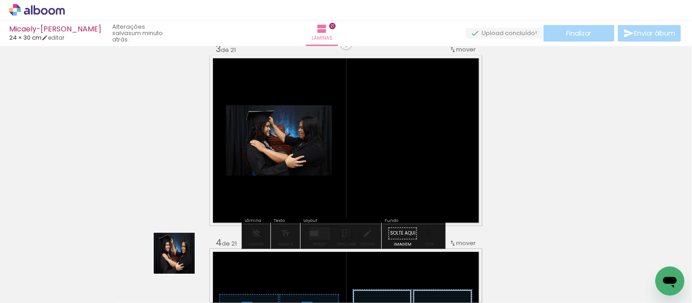
drag, startPoint x: 151, startPoint y: 275, endPoint x: 325, endPoint y: 163, distance: 207.1
click at [336, 164] on quentale-workspace at bounding box center [346, 151] width 692 height 303
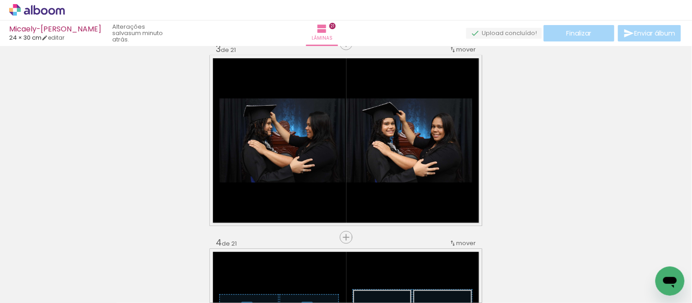
drag, startPoint x: 195, startPoint y: 262, endPoint x: 244, endPoint y: 199, distance: 79.7
click at [279, 194] on quentale-workspace at bounding box center [346, 151] width 692 height 303
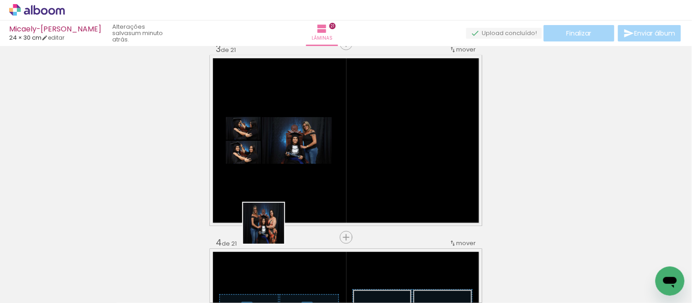
drag, startPoint x: 203, startPoint y: 276, endPoint x: 296, endPoint y: 177, distance: 135.2
click at [339, 149] on quentale-workspace at bounding box center [346, 151] width 692 height 303
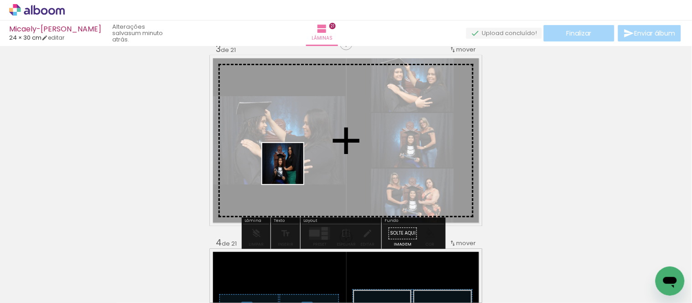
drag, startPoint x: 202, startPoint y: 272, endPoint x: 290, endPoint y: 171, distance: 134.2
click at [290, 171] on quentale-workspace at bounding box center [346, 151] width 692 height 303
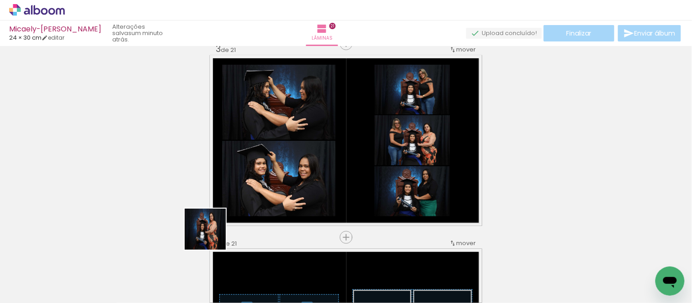
drag, startPoint x: 148, startPoint y: 273, endPoint x: 154, endPoint y: 221, distance: 52.3
click at [295, 157] on quentale-workspace at bounding box center [346, 151] width 692 height 303
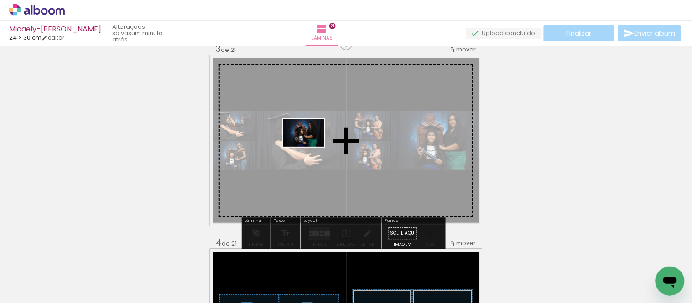
drag, startPoint x: 115, startPoint y: 263, endPoint x: 303, endPoint y: 149, distance: 219.9
click at [308, 147] on quentale-workspace at bounding box center [346, 151] width 692 height 303
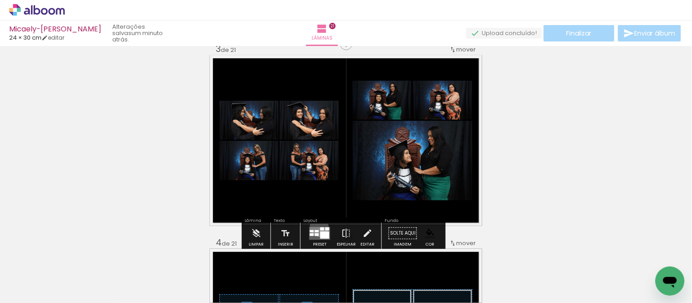
click at [317, 227] on quentale-layouter at bounding box center [319, 233] width 21 height 13
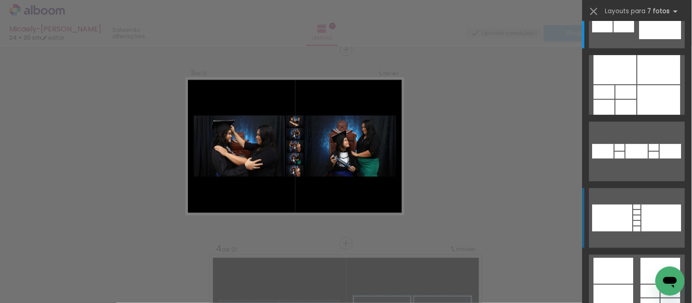
scroll to position [152, 0]
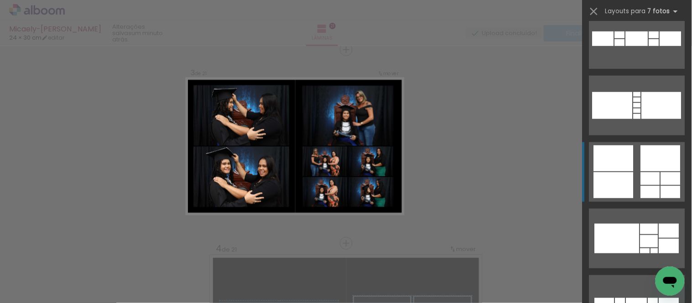
click at [646, 183] on div at bounding box center [650, 178] width 19 height 13
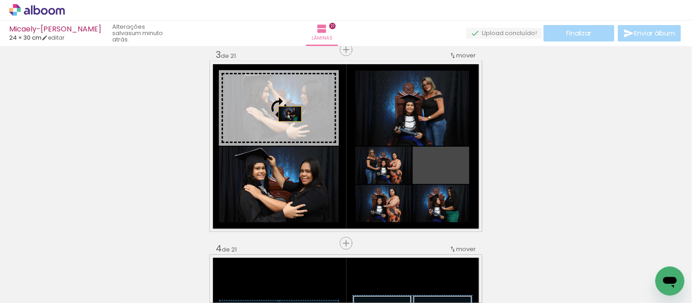
drag, startPoint x: 456, startPoint y: 172, endPoint x: 287, endPoint y: 114, distance: 179.3
click at [0, 0] on slot at bounding box center [0, 0] width 0 height 0
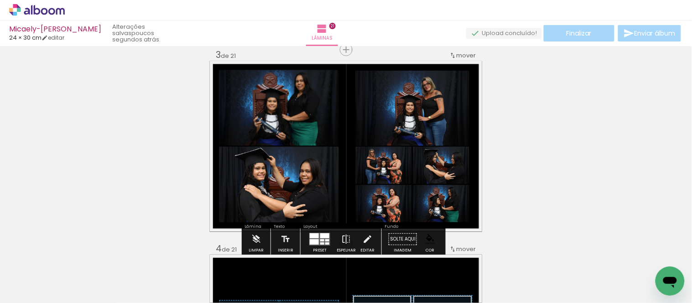
click at [34, 288] on span "Adicionar Fotos" at bounding box center [32, 291] width 27 height 10
click at [0, 0] on input "file" at bounding box center [0, 0] width 0 height 0
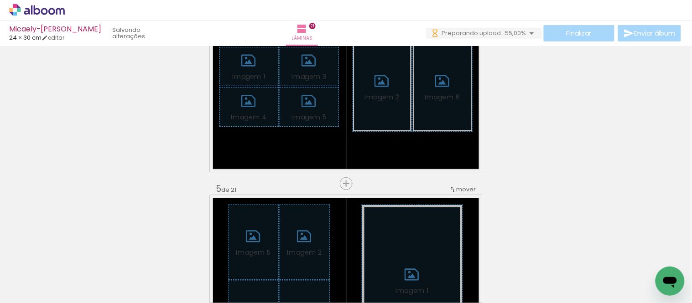
scroll to position [0, 0]
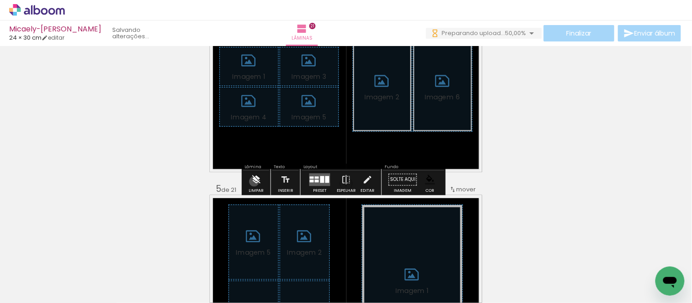
click at [254, 182] on iron-icon at bounding box center [256, 180] width 10 height 18
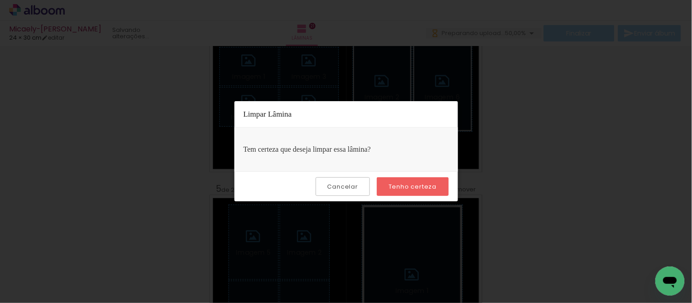
click at [0, 0] on slot "Tenho certeza" at bounding box center [0, 0] width 0 height 0
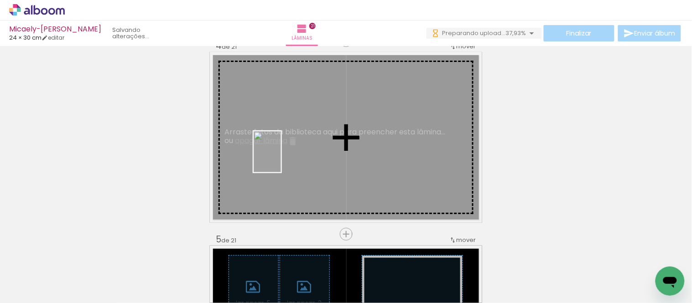
drag, startPoint x: 142, startPoint y: 276, endPoint x: 286, endPoint y: 167, distance: 180.8
click at [289, 154] on quentale-workspace at bounding box center [346, 151] width 692 height 303
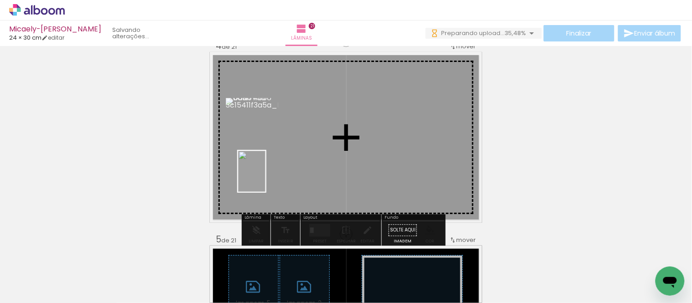
drag, startPoint x: 151, startPoint y: 274, endPoint x: 318, endPoint y: 162, distance: 200.2
click at [318, 162] on quentale-workspace at bounding box center [346, 151] width 692 height 303
drag, startPoint x: 152, startPoint y: 282, endPoint x: 290, endPoint y: 175, distance: 174.2
click at [328, 155] on quentale-workspace at bounding box center [346, 151] width 692 height 303
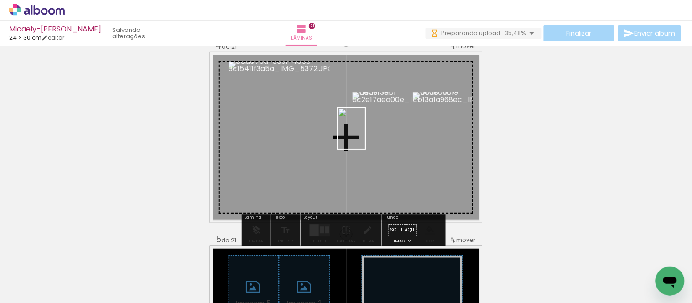
drag, startPoint x: 190, startPoint y: 282, endPoint x: 365, endPoint y: 131, distance: 230.7
click at [365, 131] on quentale-workspace at bounding box center [346, 151] width 692 height 303
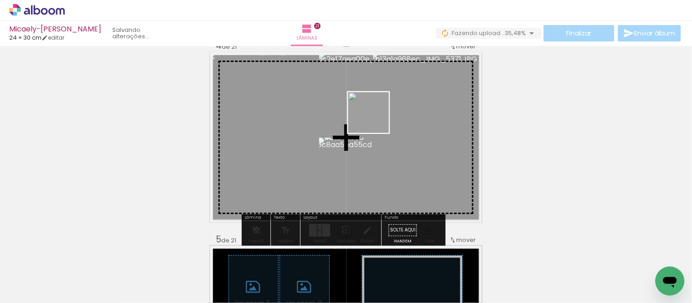
drag, startPoint x: 292, startPoint y: 276, endPoint x: 376, endPoint y: 116, distance: 180.6
click at [376, 116] on quentale-workspace at bounding box center [346, 151] width 692 height 303
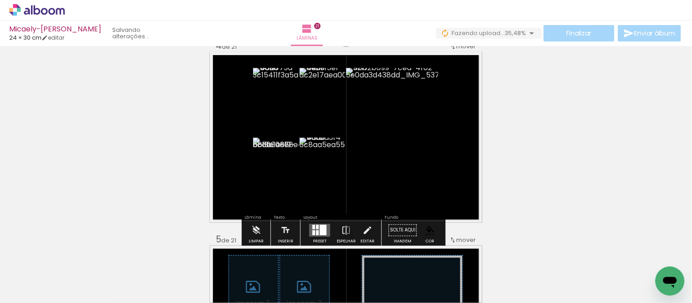
click at [313, 231] on quentale-layouter at bounding box center [319, 230] width 21 height 13
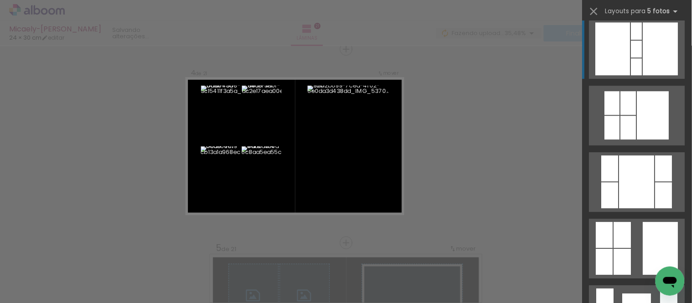
scroll to position [659, 0]
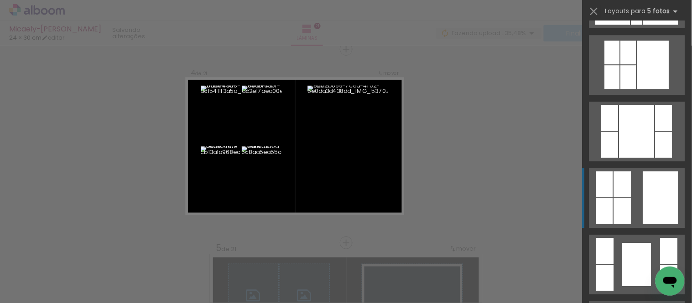
click at [636, 203] on quentale-layouter at bounding box center [637, 198] width 96 height 60
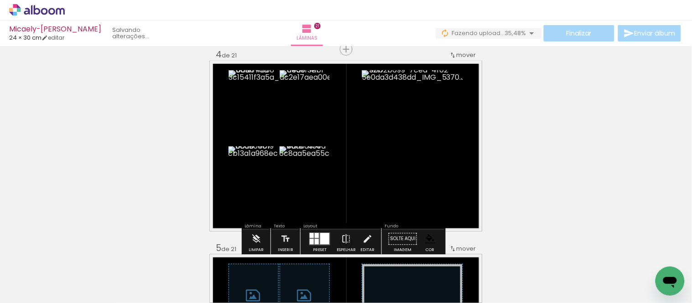
click at [451, 125] on paper-item at bounding box center [455, 127] width 16 height 6
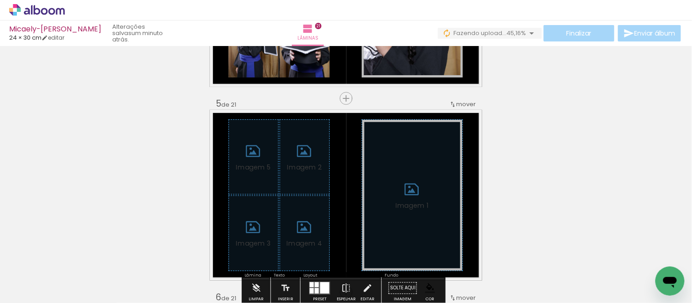
scroll to position [796, 0]
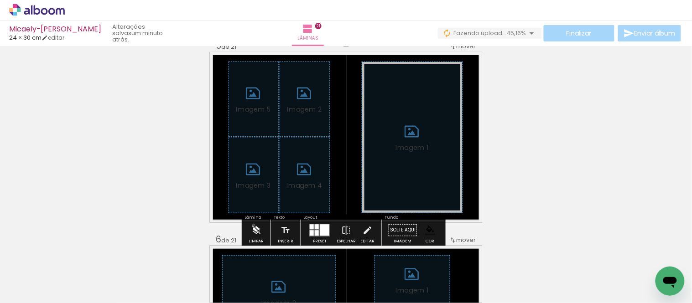
click at [254, 225] on iron-icon at bounding box center [256, 230] width 10 height 18
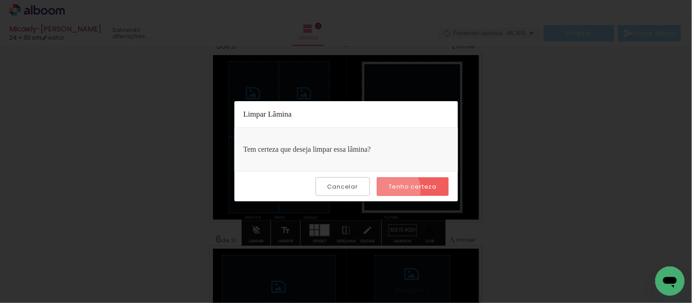
click at [0, 0] on slot "Tenho certeza" at bounding box center [0, 0] width 0 height 0
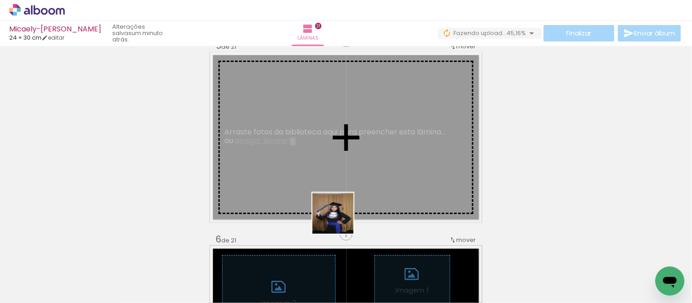
drag, startPoint x: 355, startPoint y: 266, endPoint x: 304, endPoint y: 174, distance: 105.6
click at [306, 174] on quentale-workspace at bounding box center [346, 151] width 692 height 303
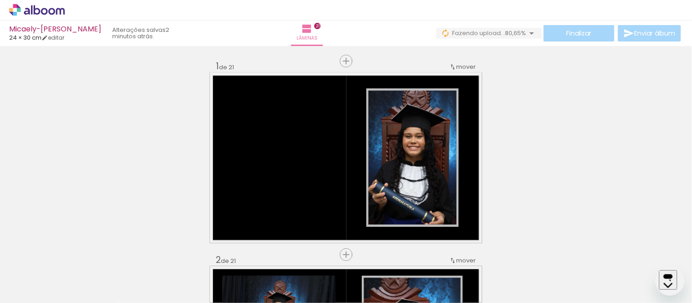
scroll to position [787, 0]
